Goal: Check status: Check status

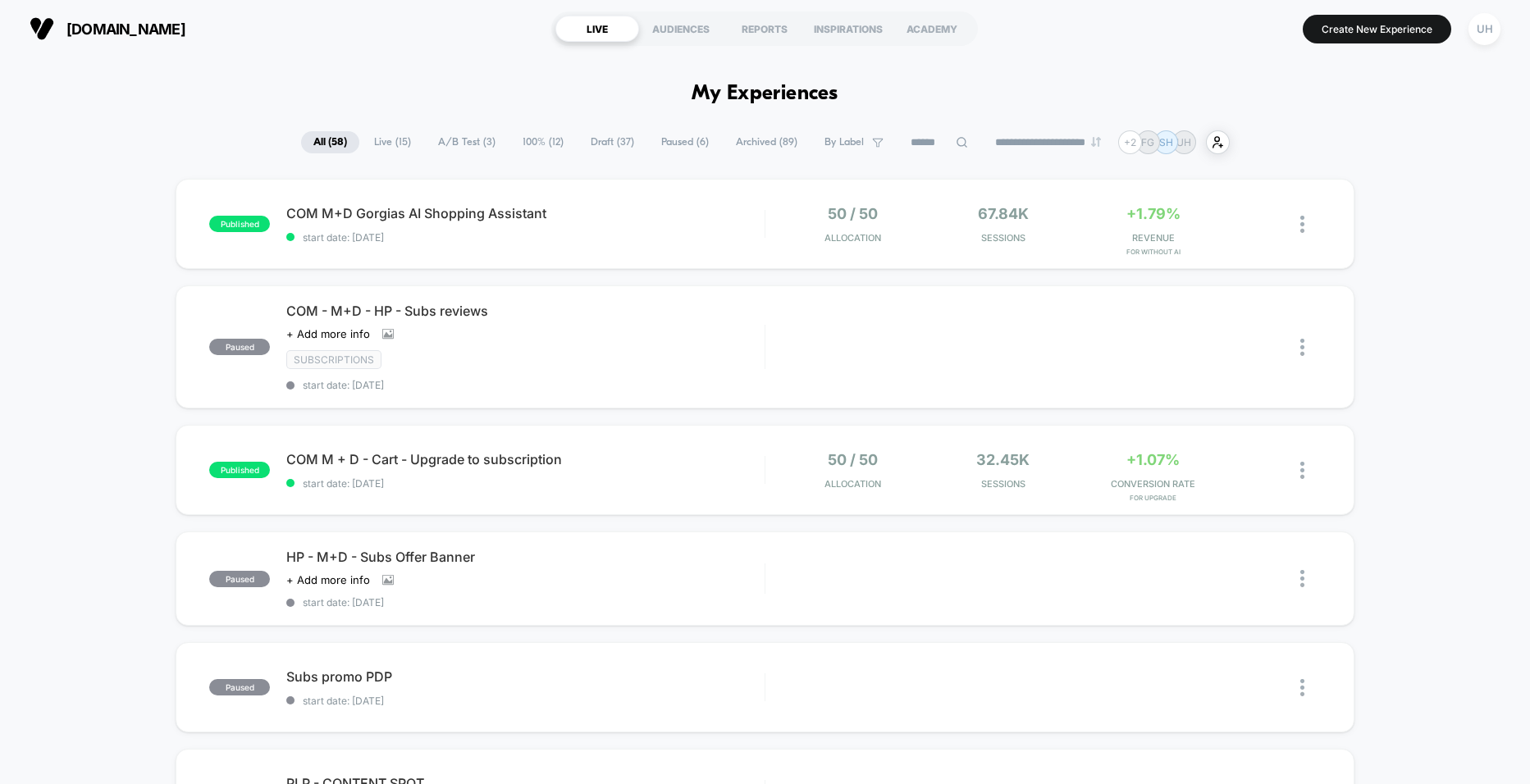
click at [471, 145] on span "A/B Test ( 3 )" at bounding box center [466, 142] width 82 height 22
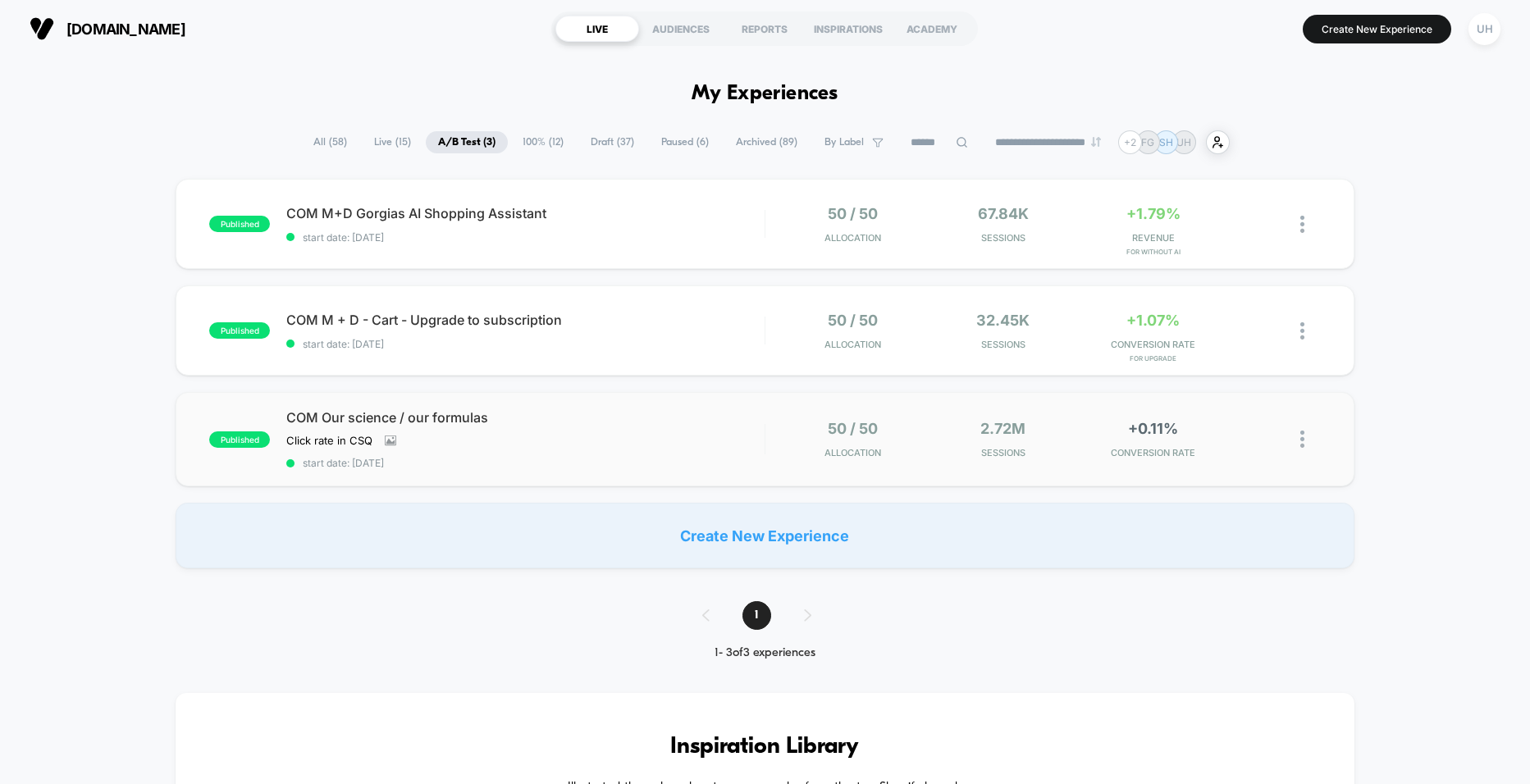
click at [666, 436] on div "COM Our science / our formulas Click rate in CSQ﻿ Click to view images Click to…" at bounding box center [525, 439] width 477 height 60
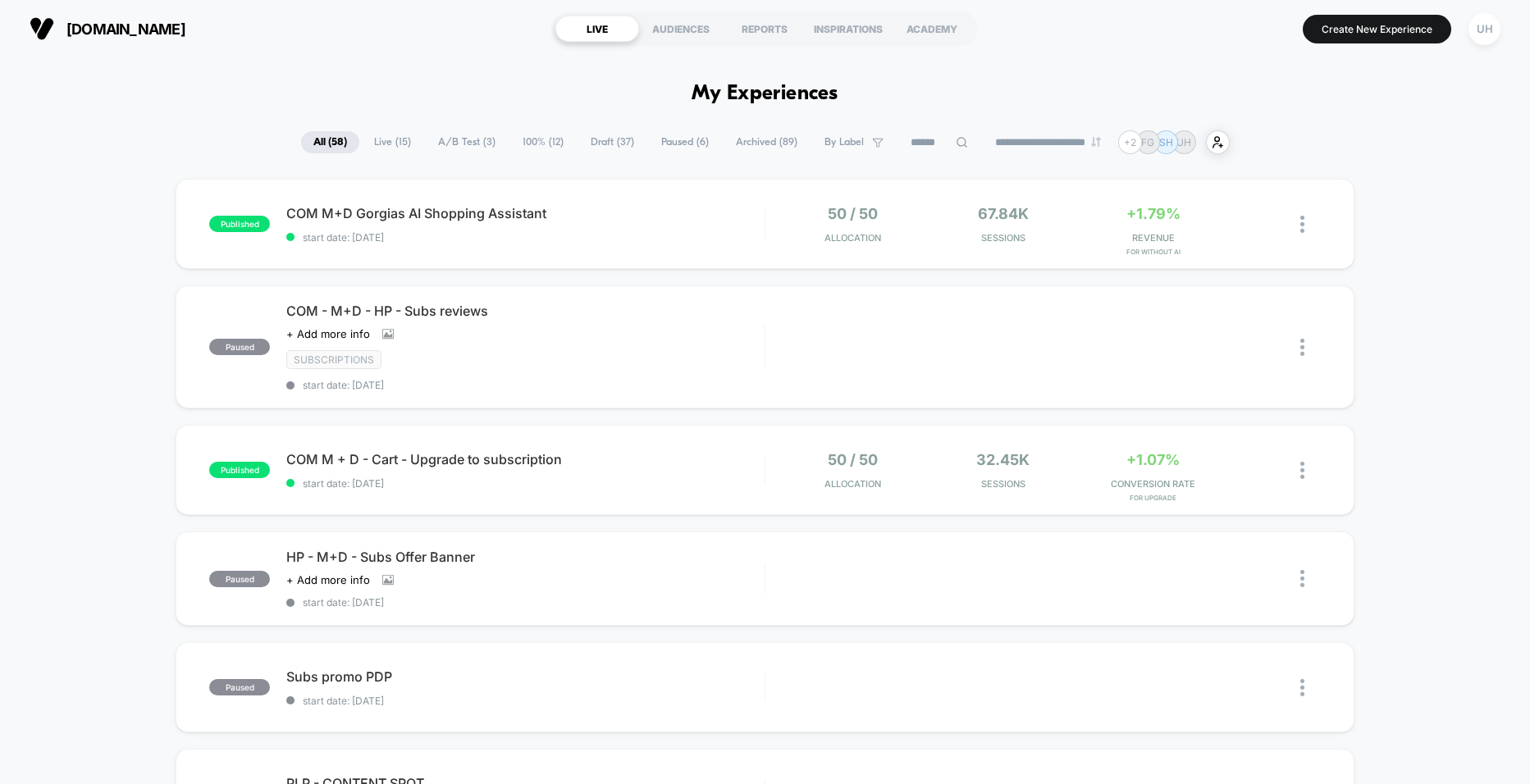
click at [378, 141] on span "Live ( 15 )" at bounding box center [392, 142] width 62 height 22
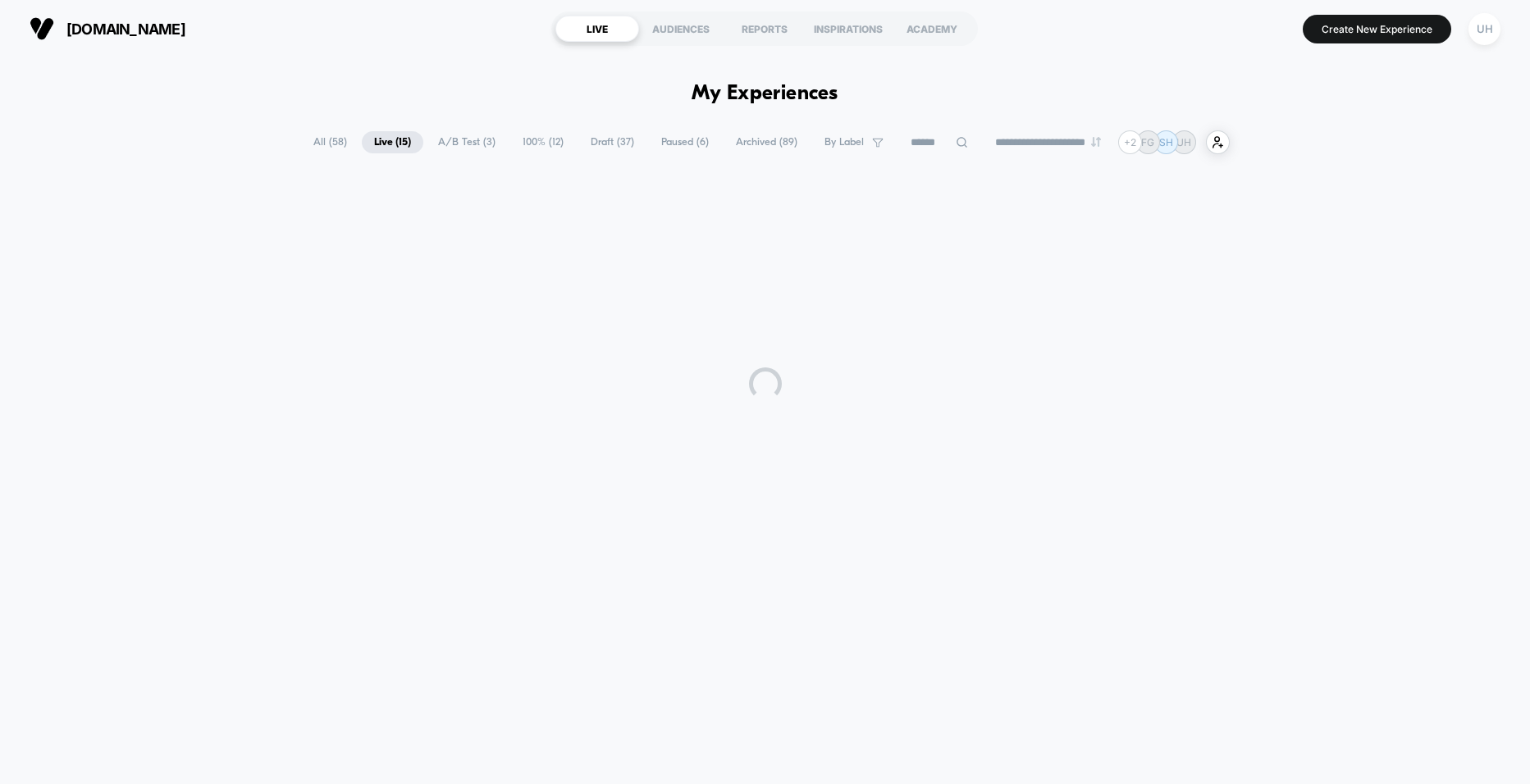
click at [448, 141] on span "A/B Test ( 3 )" at bounding box center [466, 142] width 82 height 22
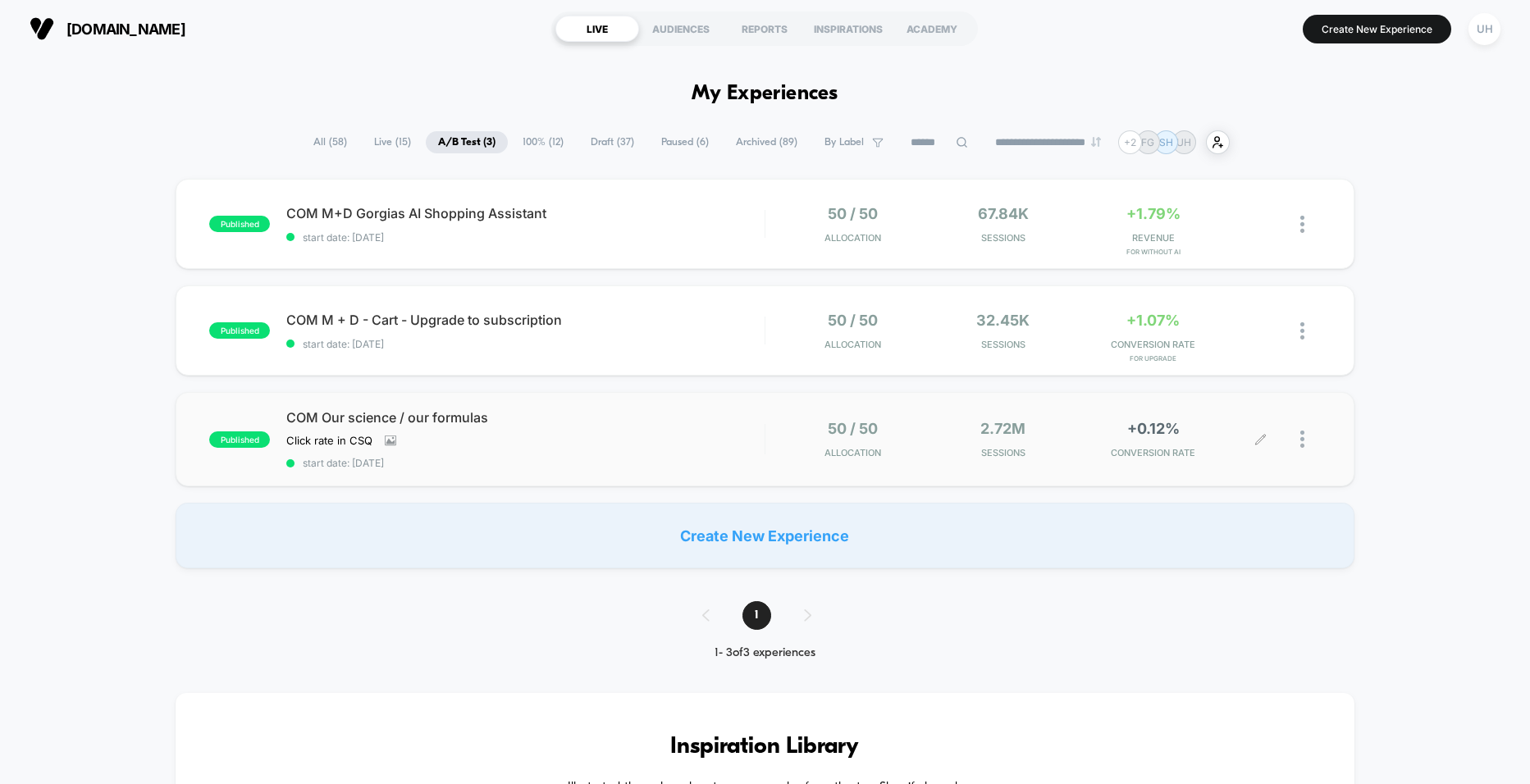
click at [1304, 442] on div at bounding box center [1310, 439] width 21 height 38
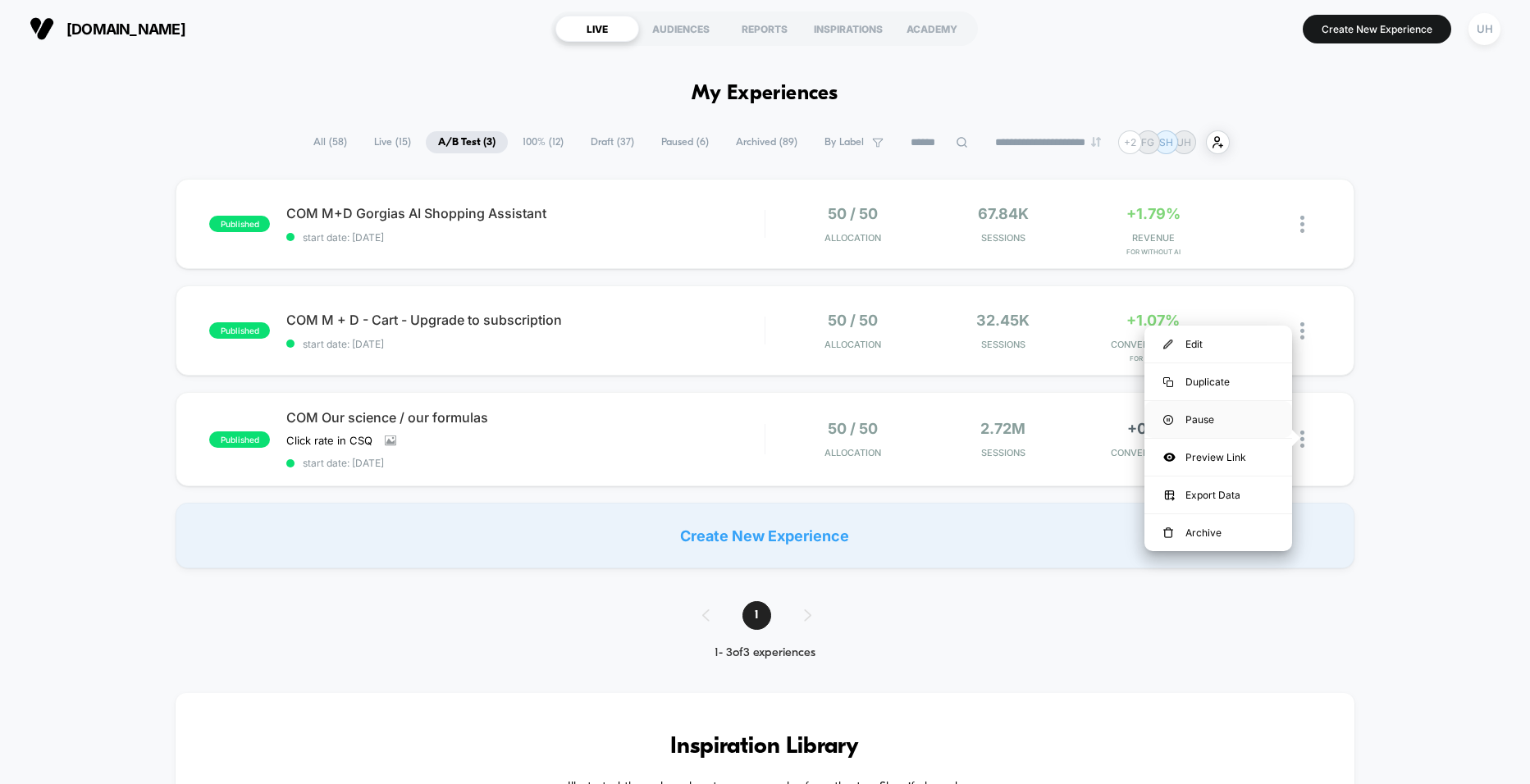
click at [1202, 421] on div "Pause" at bounding box center [1218, 419] width 148 height 37
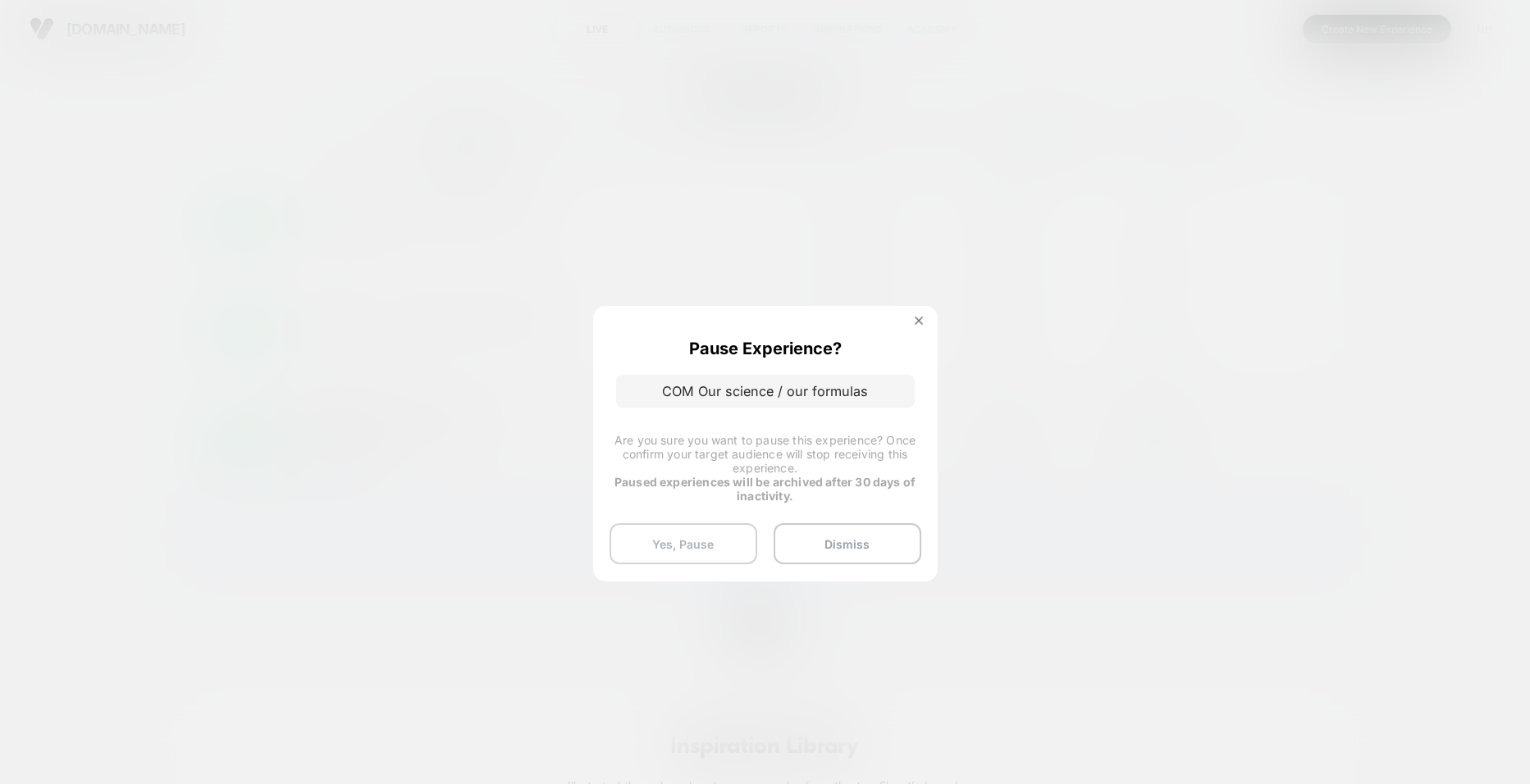
click at [735, 544] on button "Yes, Pause" at bounding box center [684, 543] width 148 height 41
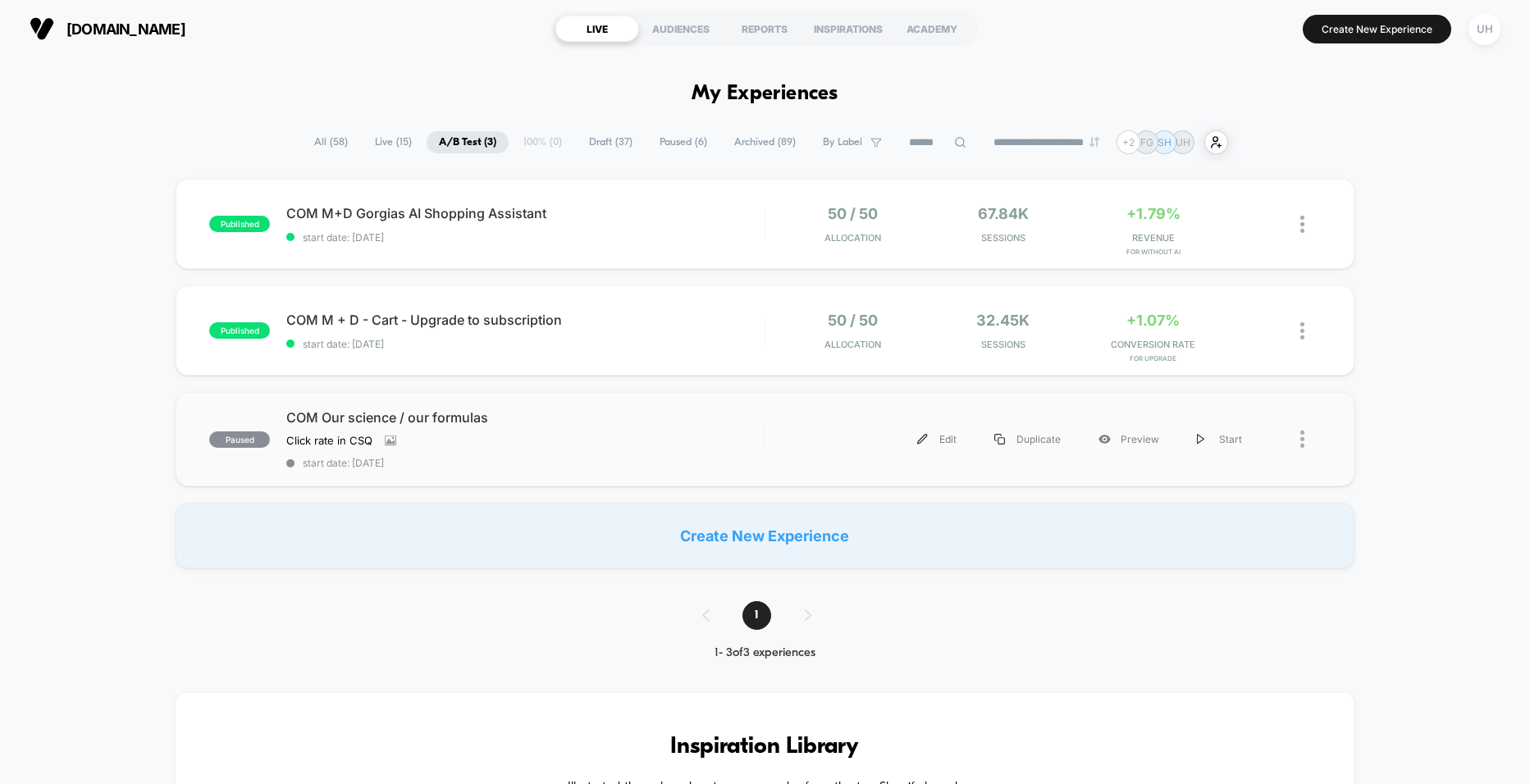
click at [1308, 441] on div at bounding box center [1310, 439] width 21 height 37
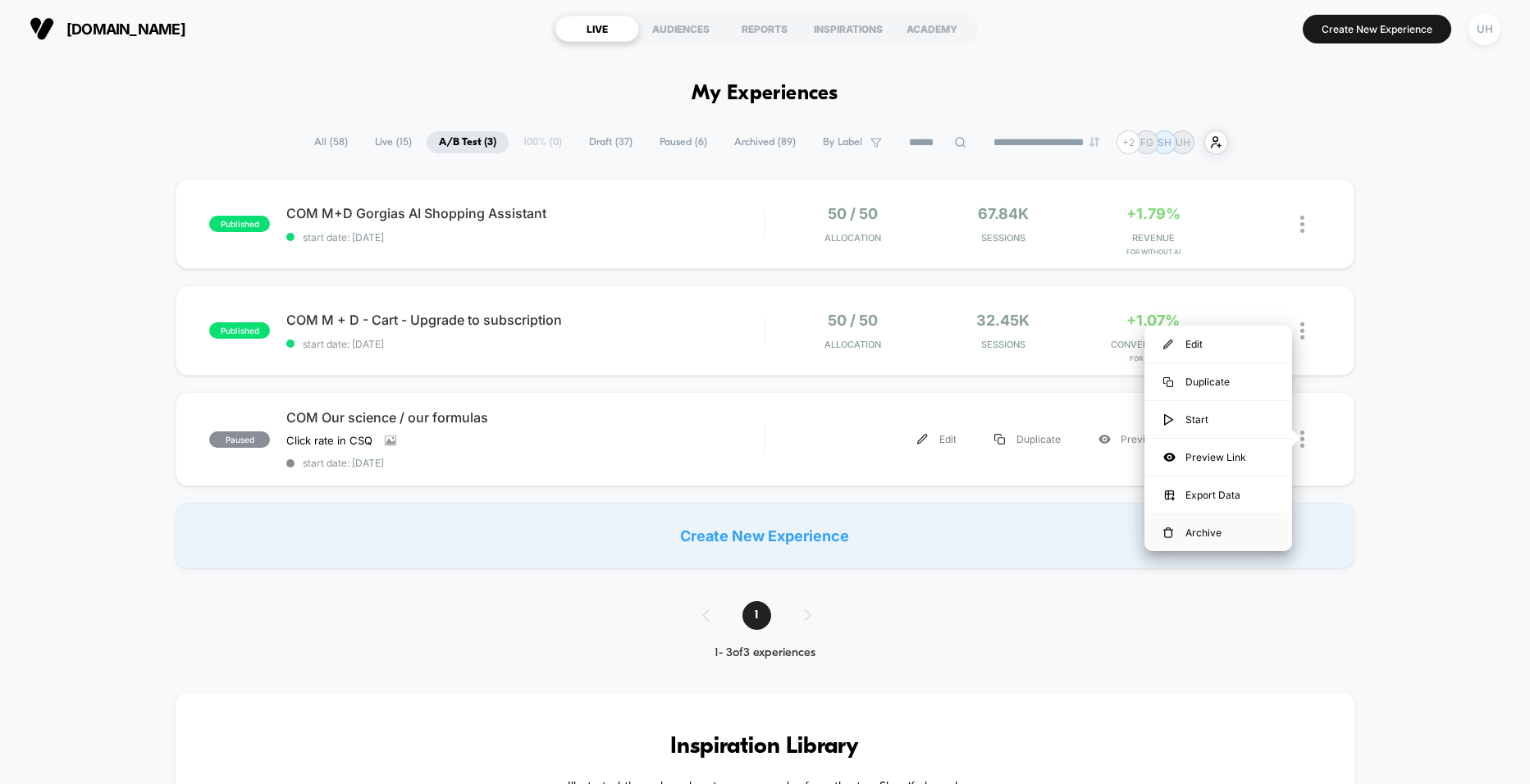
click at [1247, 531] on div "Archive" at bounding box center [1218, 533] width 148 height 37
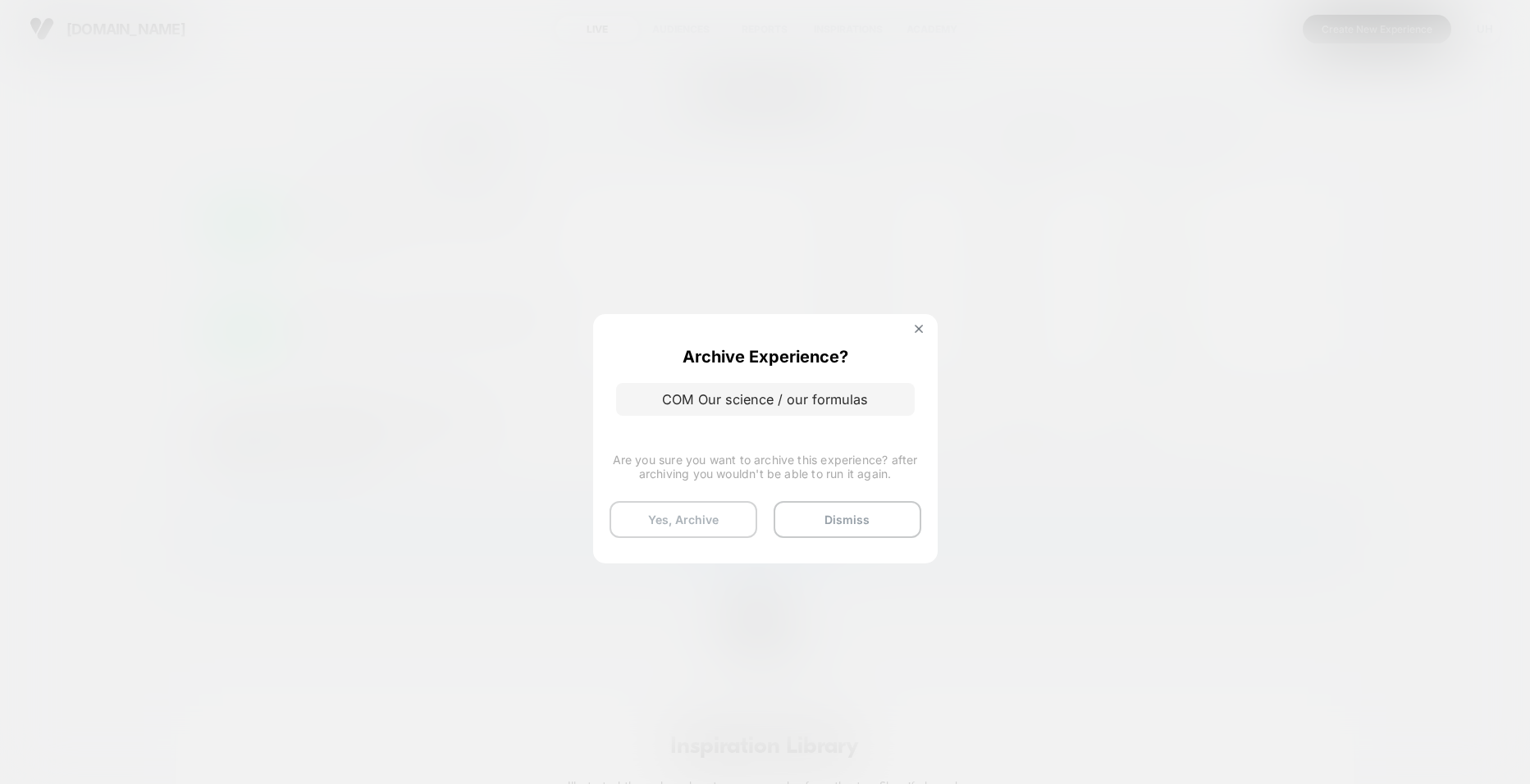
click at [674, 528] on button "Yes, Archive" at bounding box center [684, 520] width 148 height 37
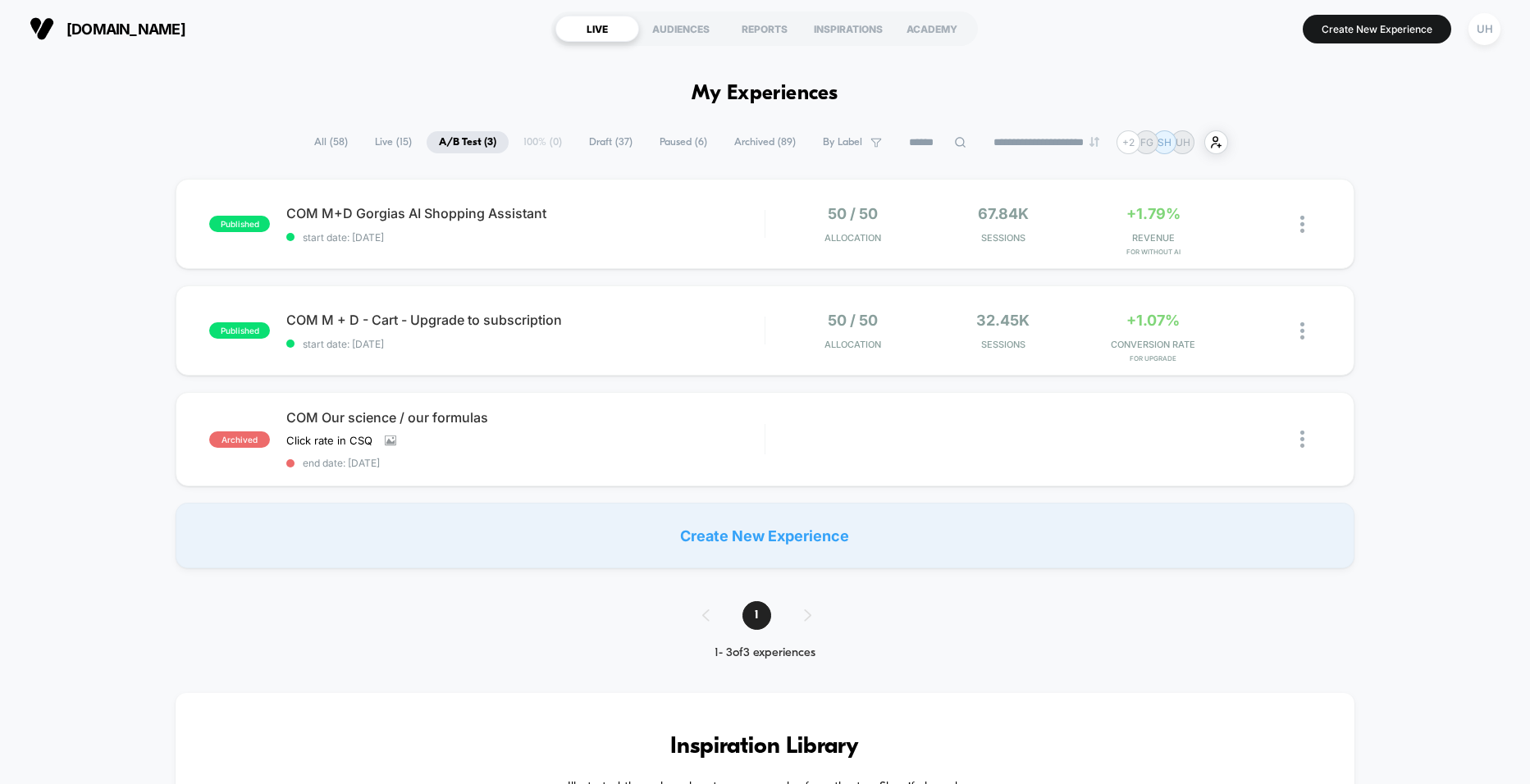
click at [320, 142] on span "All ( 58 )" at bounding box center [331, 142] width 58 height 22
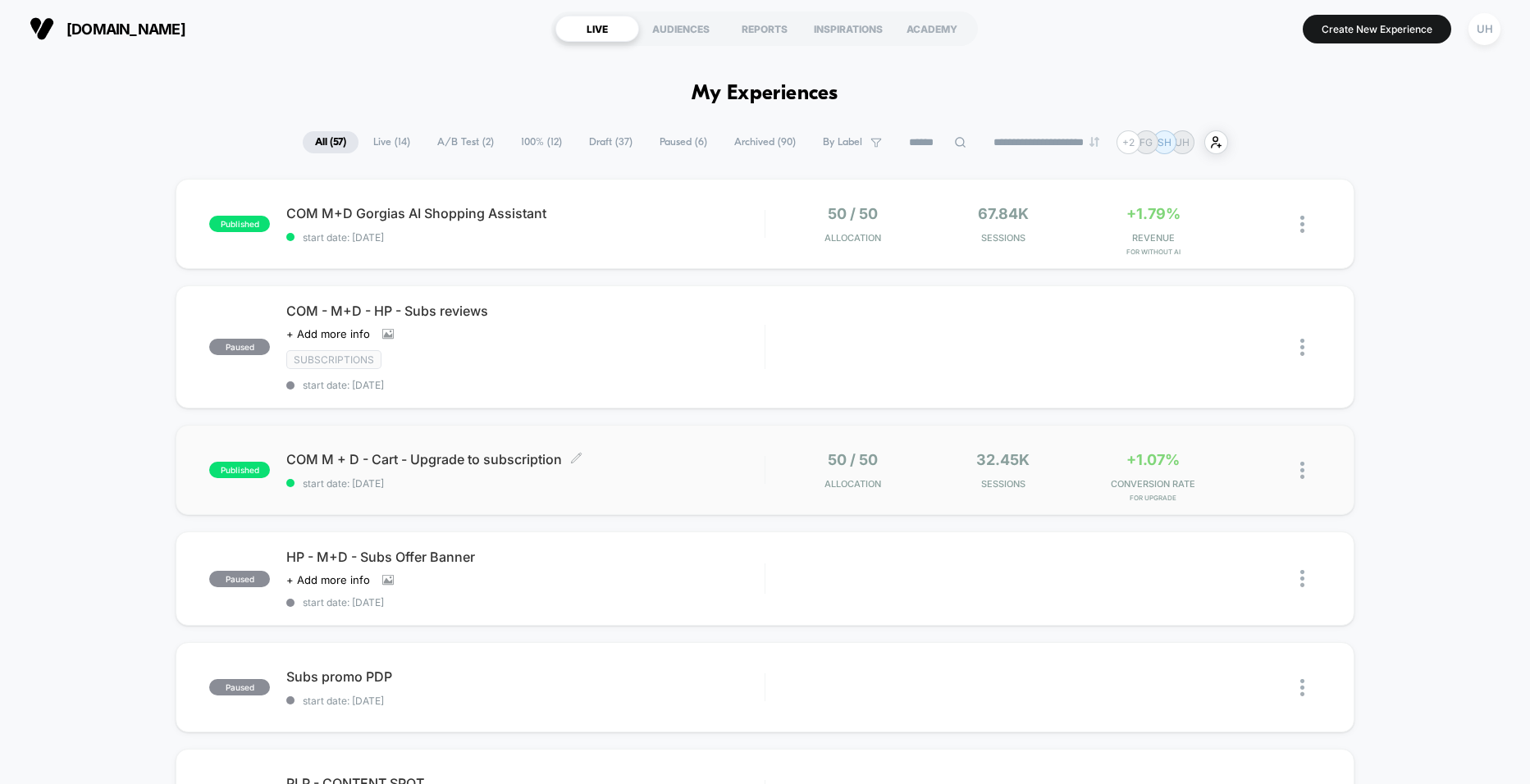
click at [699, 454] on span "COM M + D - Cart - Upgrade to subscription Click to edit experience details" at bounding box center [525, 460] width 477 height 17
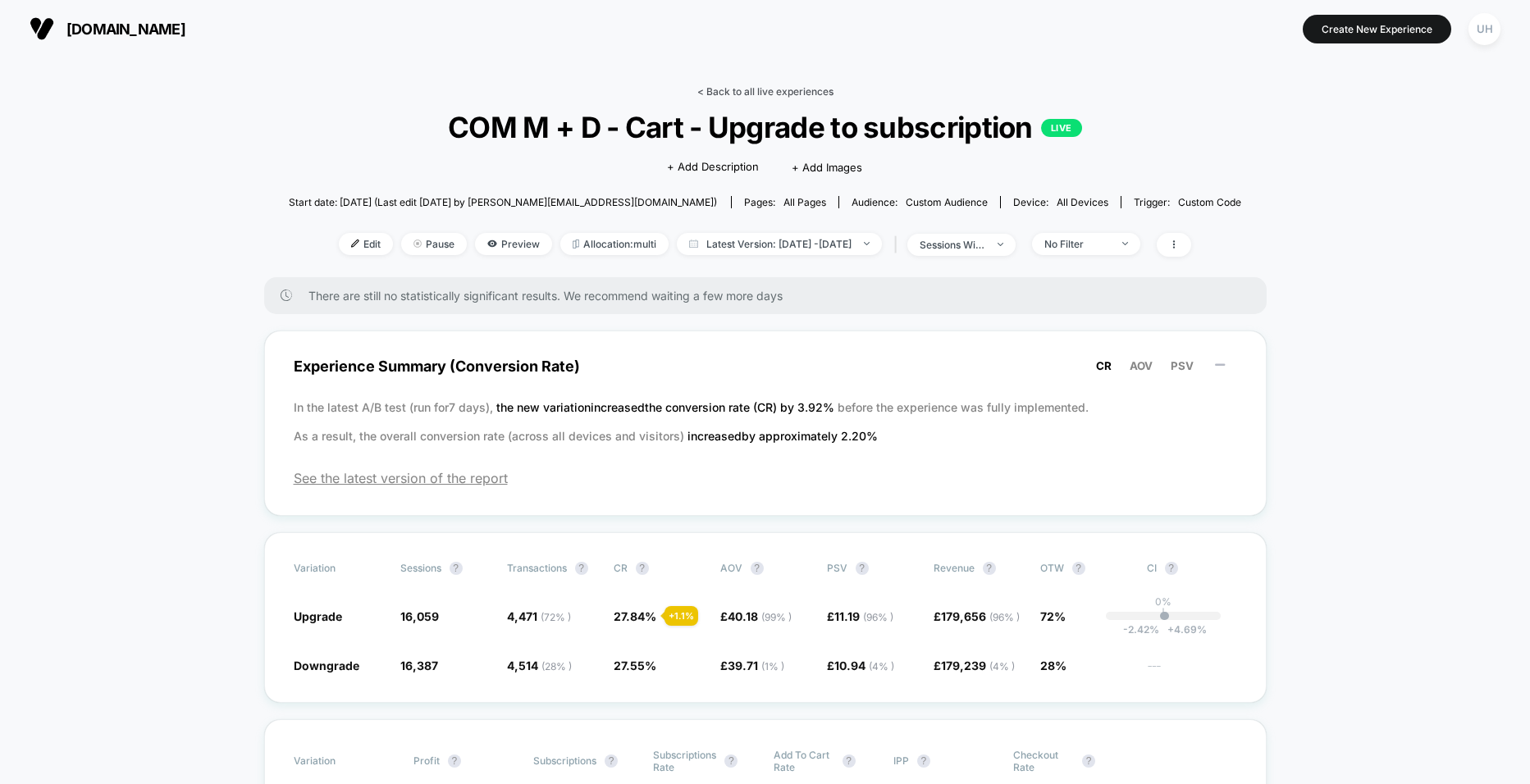
click at [721, 95] on link "< Back to all live experiences" at bounding box center [766, 91] width 136 height 12
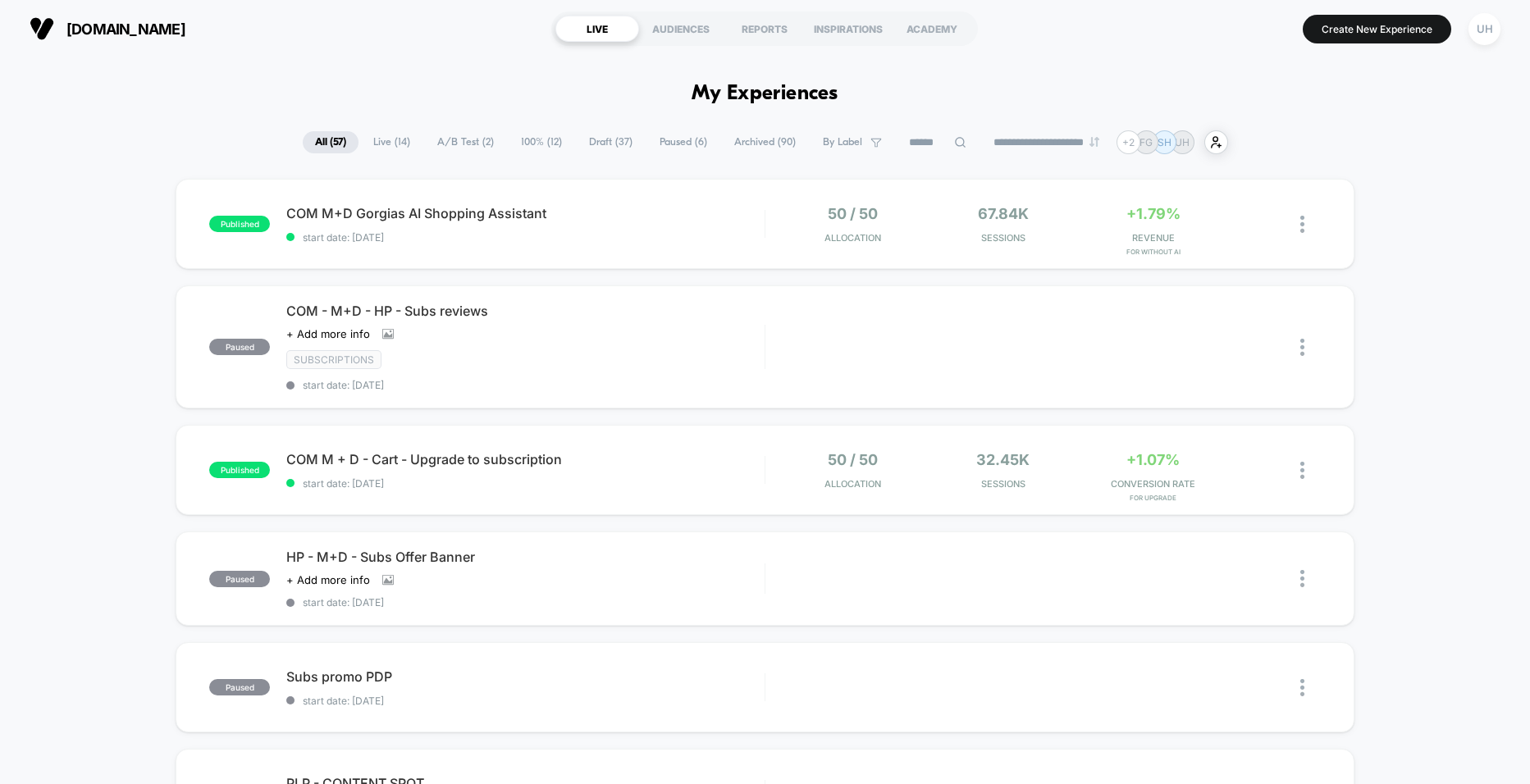
click at [460, 144] on span "A/B Test ( 2 )" at bounding box center [466, 142] width 81 height 22
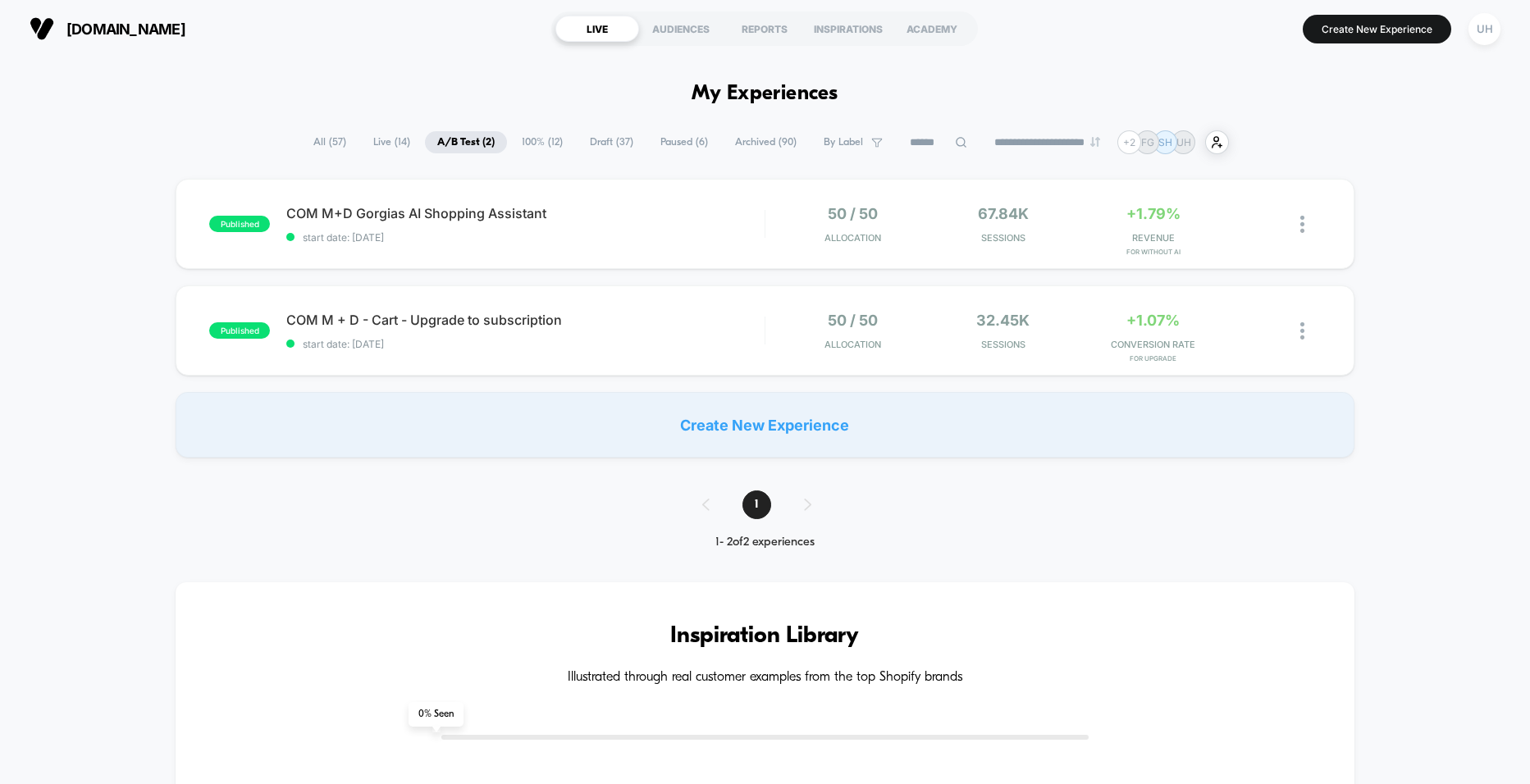
click at [315, 144] on span "All ( 57 )" at bounding box center [329, 142] width 57 height 22
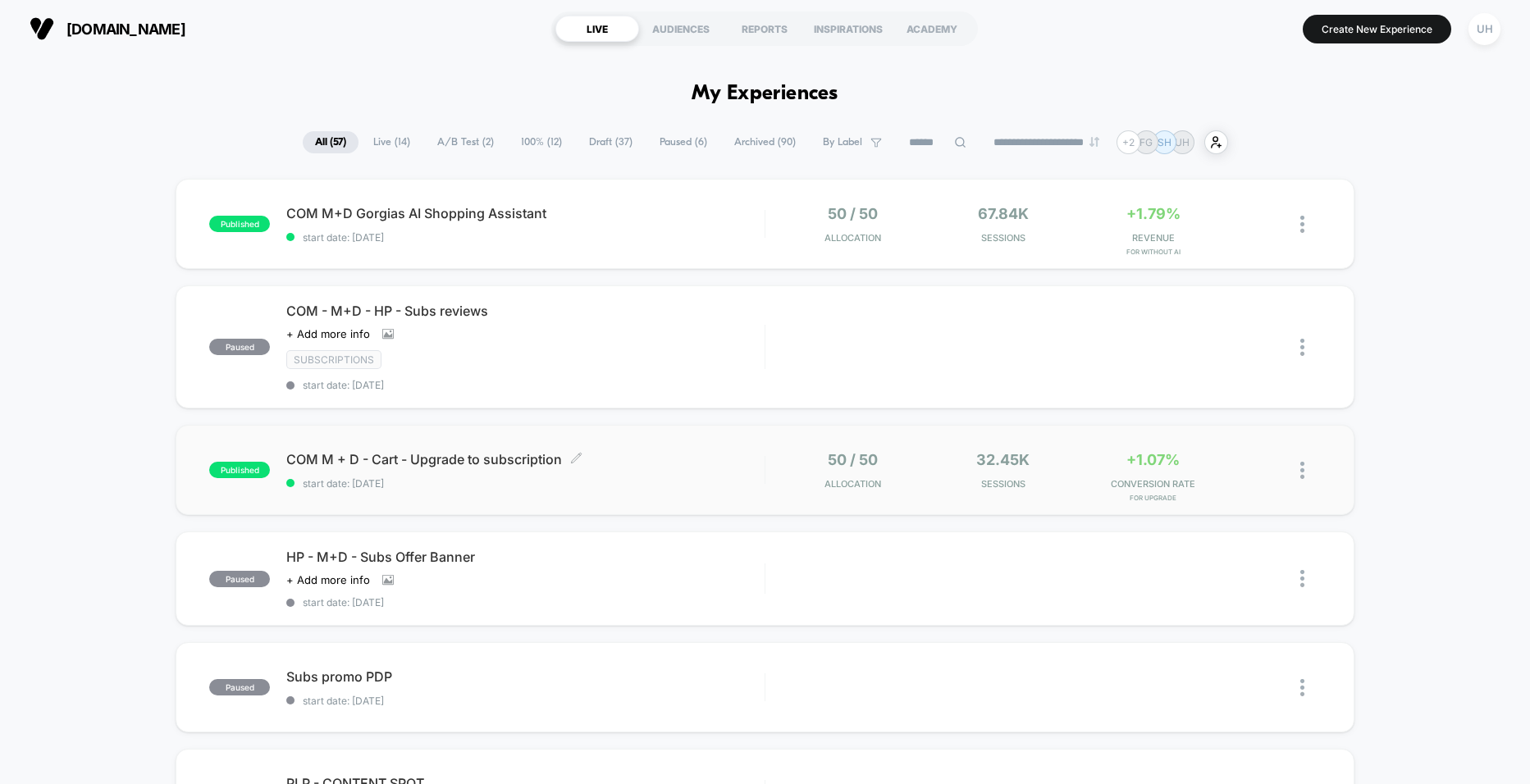
click at [705, 477] on span "start date: [DATE]" at bounding box center [525, 483] width 477 height 12
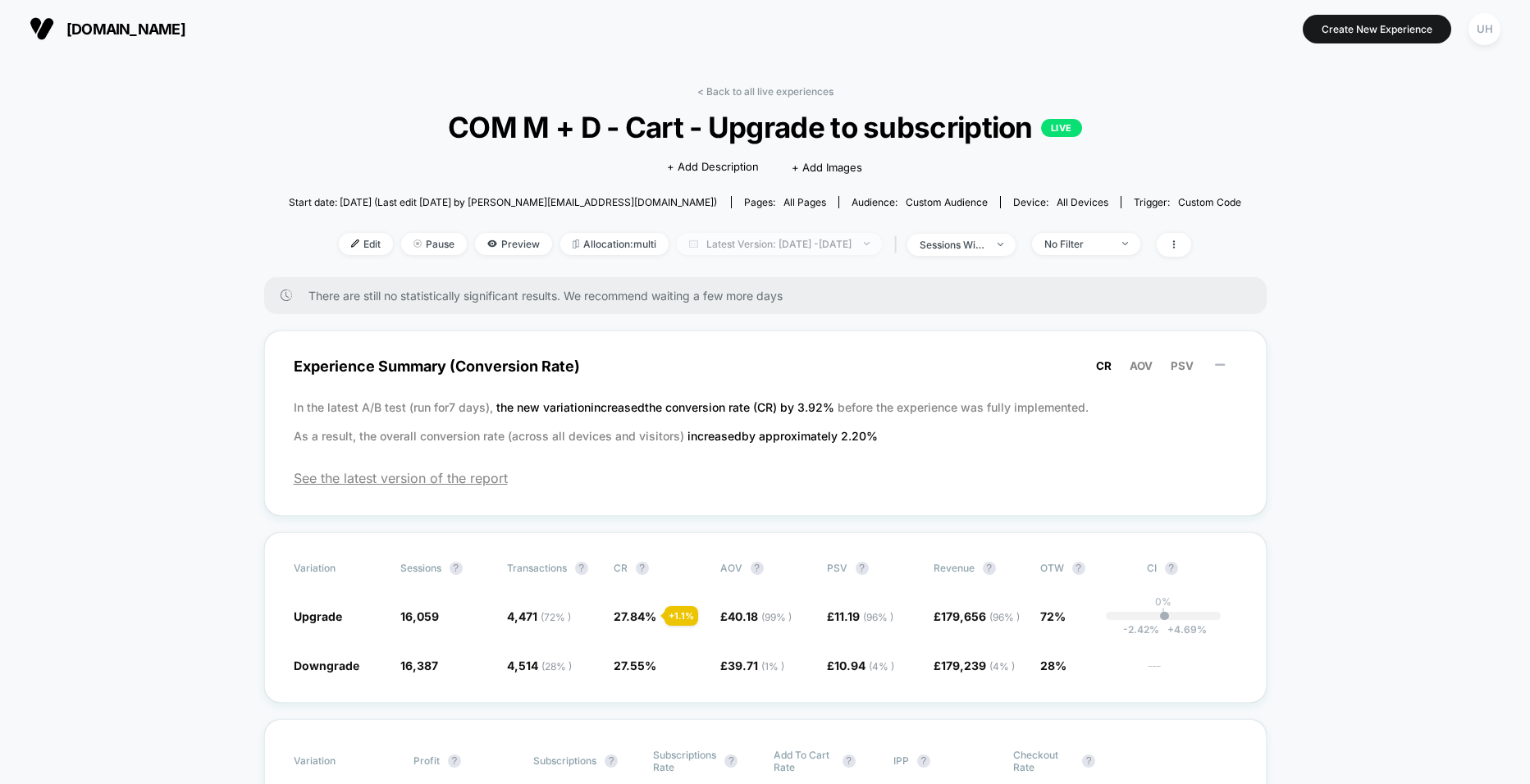
click at [767, 233] on span "Latest Version: [DATE] - [DATE]" at bounding box center [779, 244] width 205 height 22
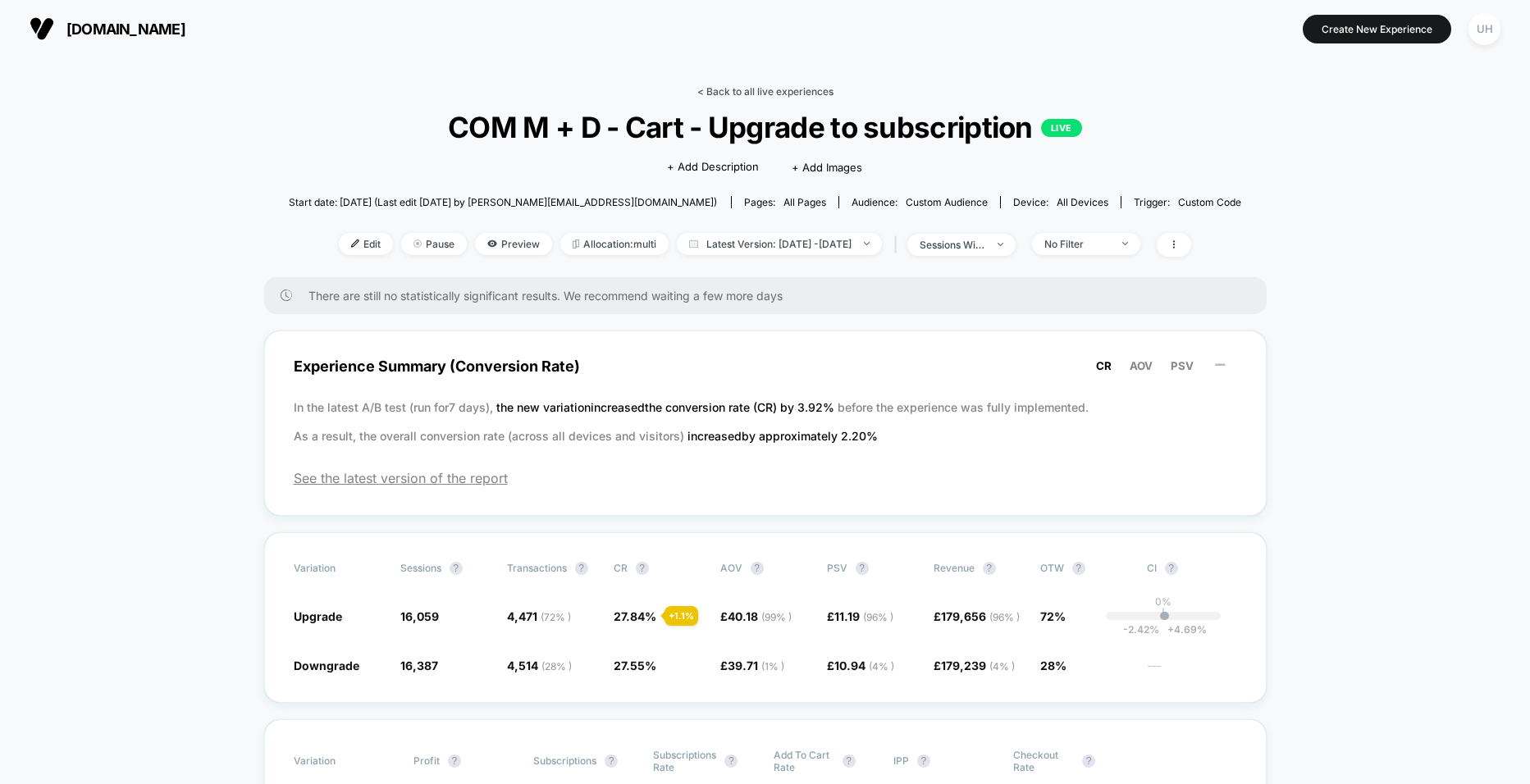
click at [725, 95] on link "< Back to all live experiences" at bounding box center [766, 91] width 136 height 12
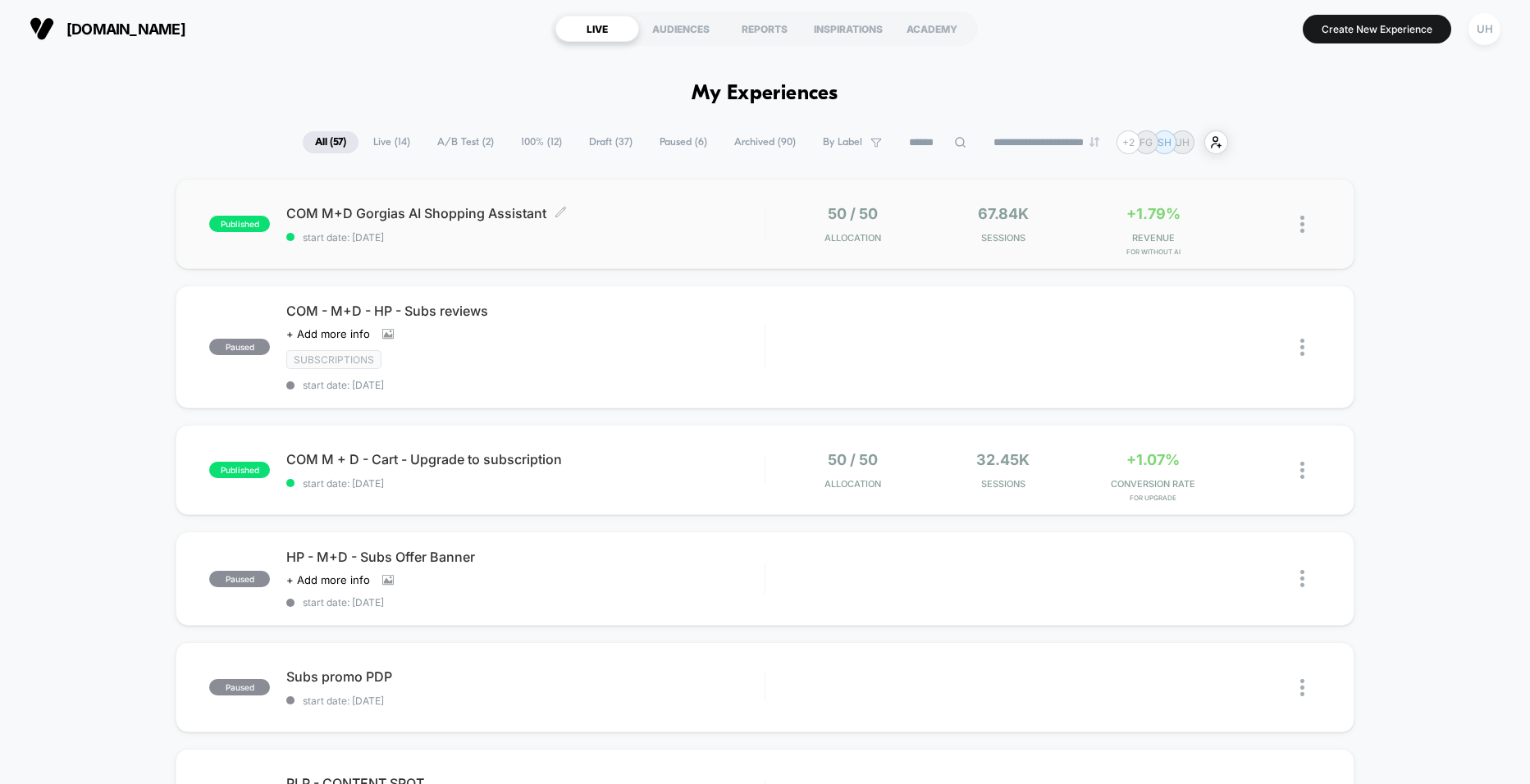
click at [655, 206] on span "COM M+D Gorgias AI Shopping Assistant Click to edit experience details" at bounding box center [525, 214] width 477 height 17
